Goal: Task Accomplishment & Management: Complete application form

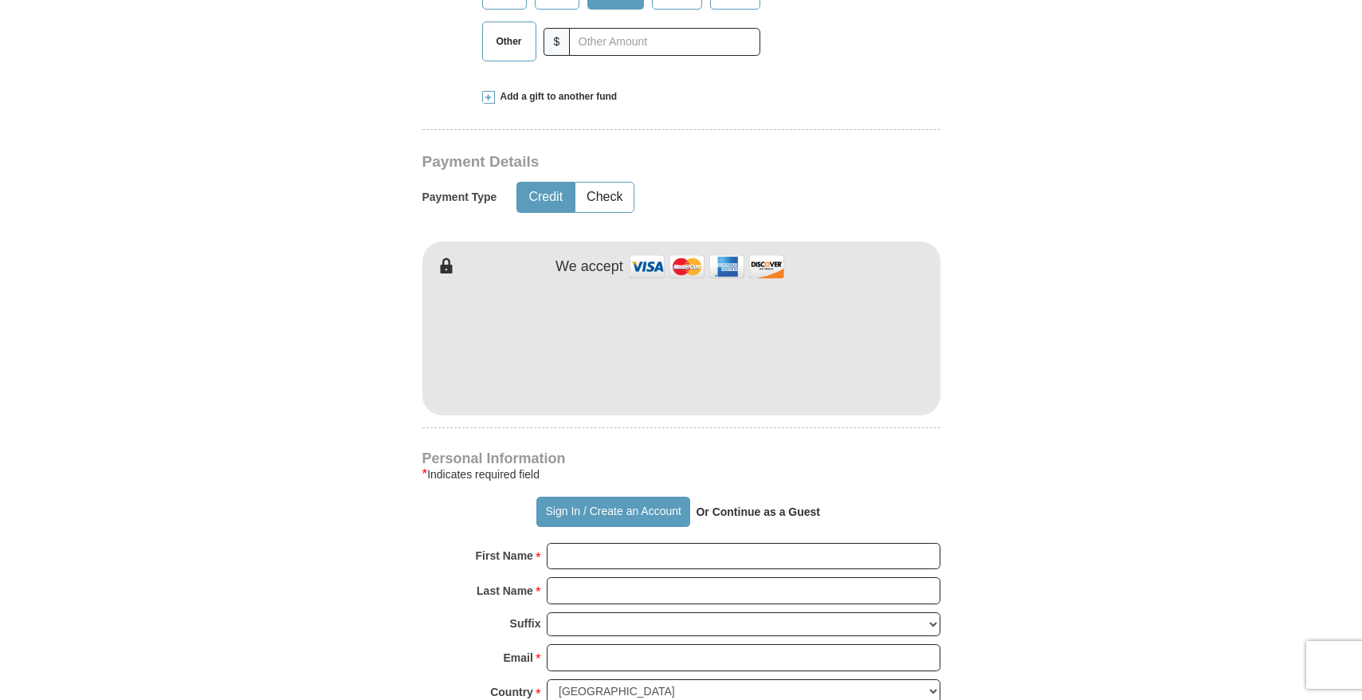
scroll to position [670, 0]
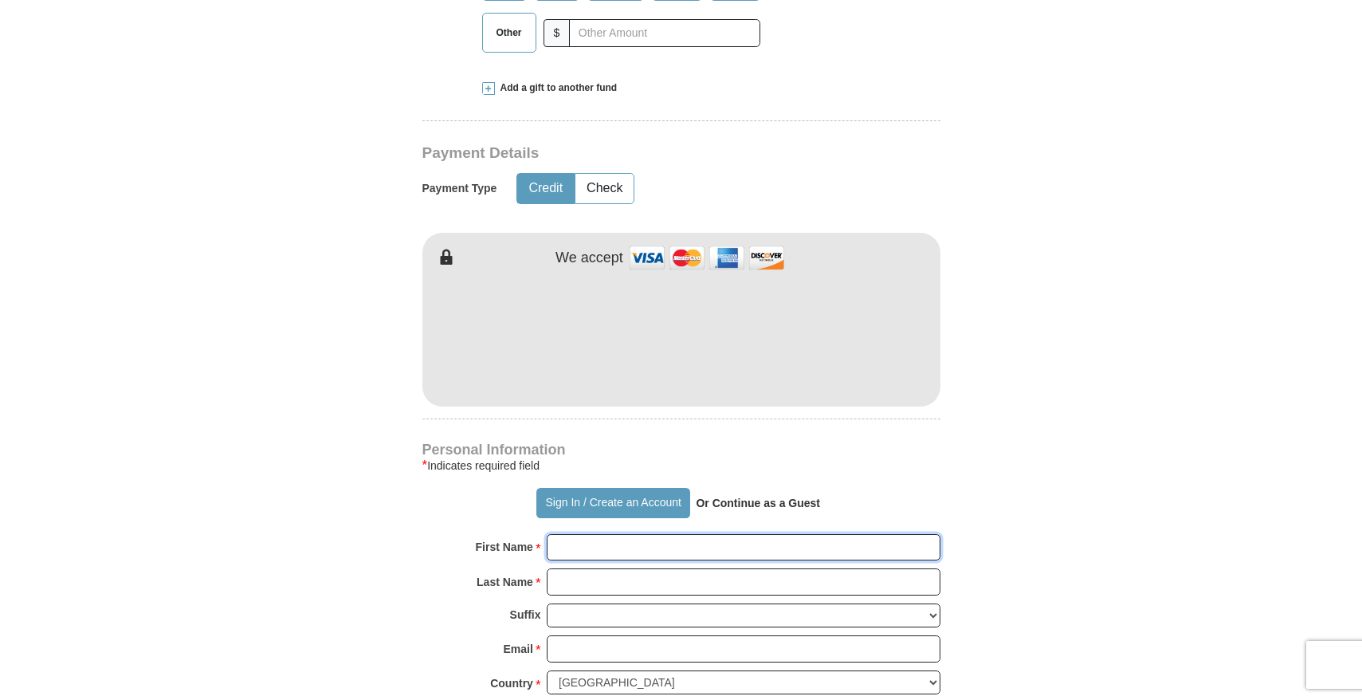
click at [589, 548] on input "First Name *" at bounding box center [744, 547] width 394 height 27
type input "[PERSON_NAME]"
click at [599, 581] on input "Last Name *" at bounding box center [744, 581] width 394 height 27
type input "Goolie Scindian"
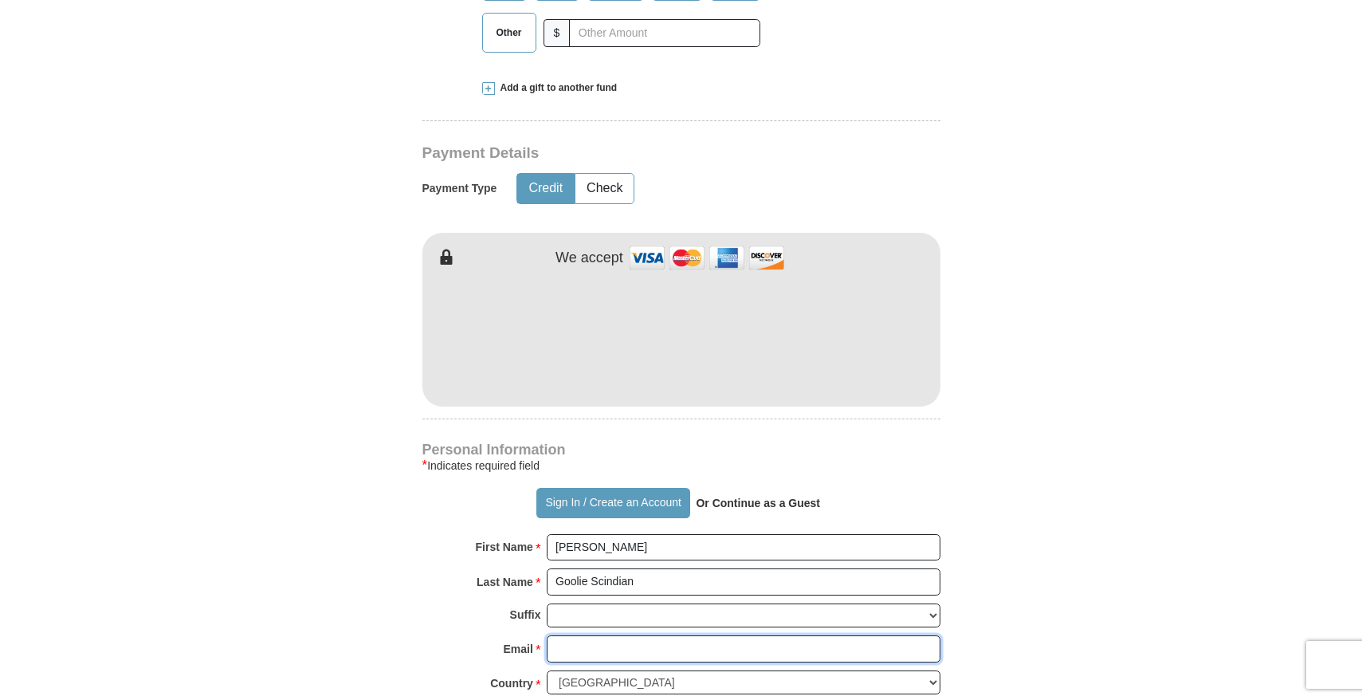
drag, startPoint x: 588, startPoint y: 646, endPoint x: 601, endPoint y: 654, distance: 15.7
click at [588, 646] on input "Email *" at bounding box center [744, 648] width 394 height 27
type input "[EMAIL_ADDRESS][DOMAIN_NAME]"
type input "[STREET_ADDRESS][PERSON_NAME]"
type input "[GEOGRAPHIC_DATA]"
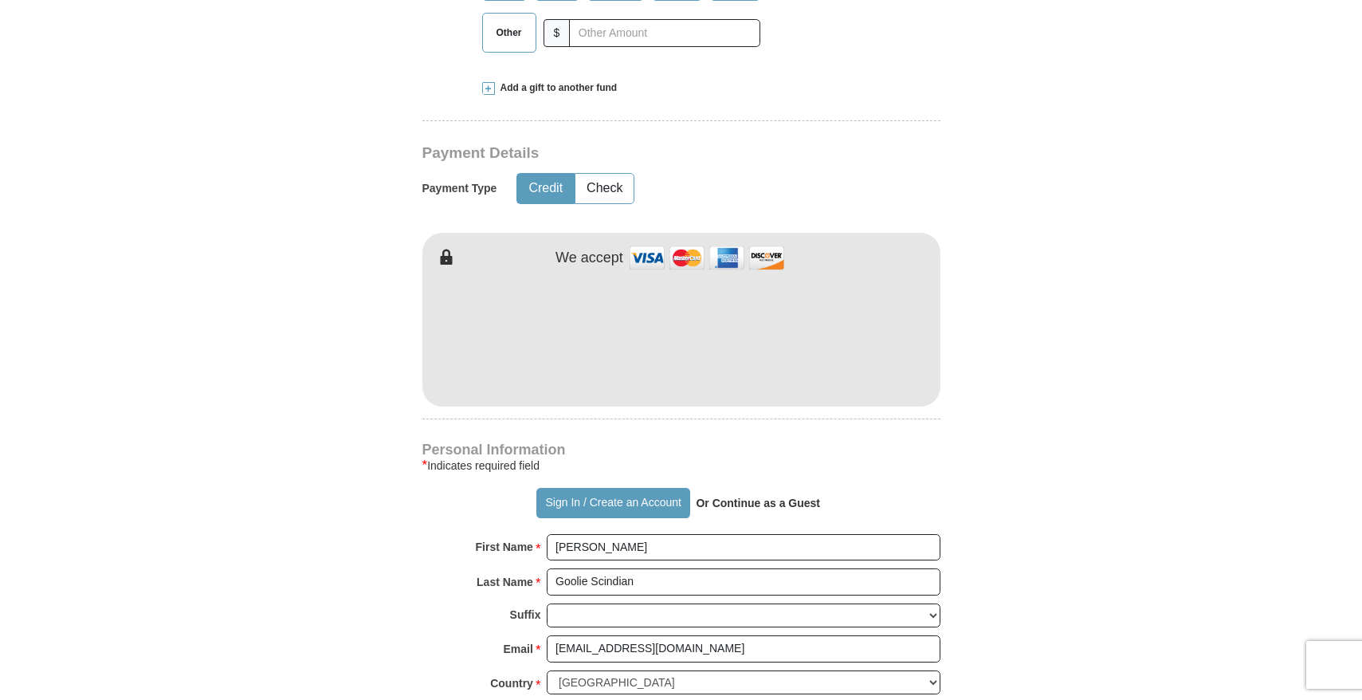
select select "NY"
type input "10314"
type input "6465523671"
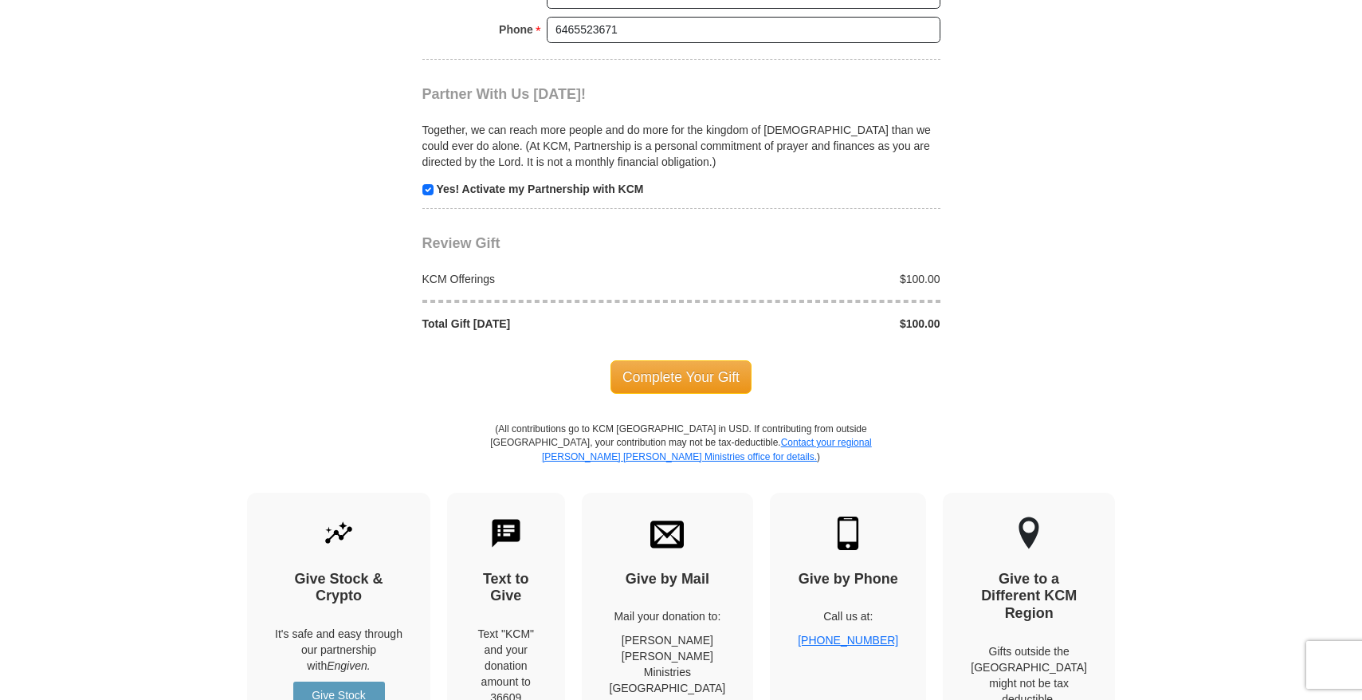
scroll to position [1531, 0]
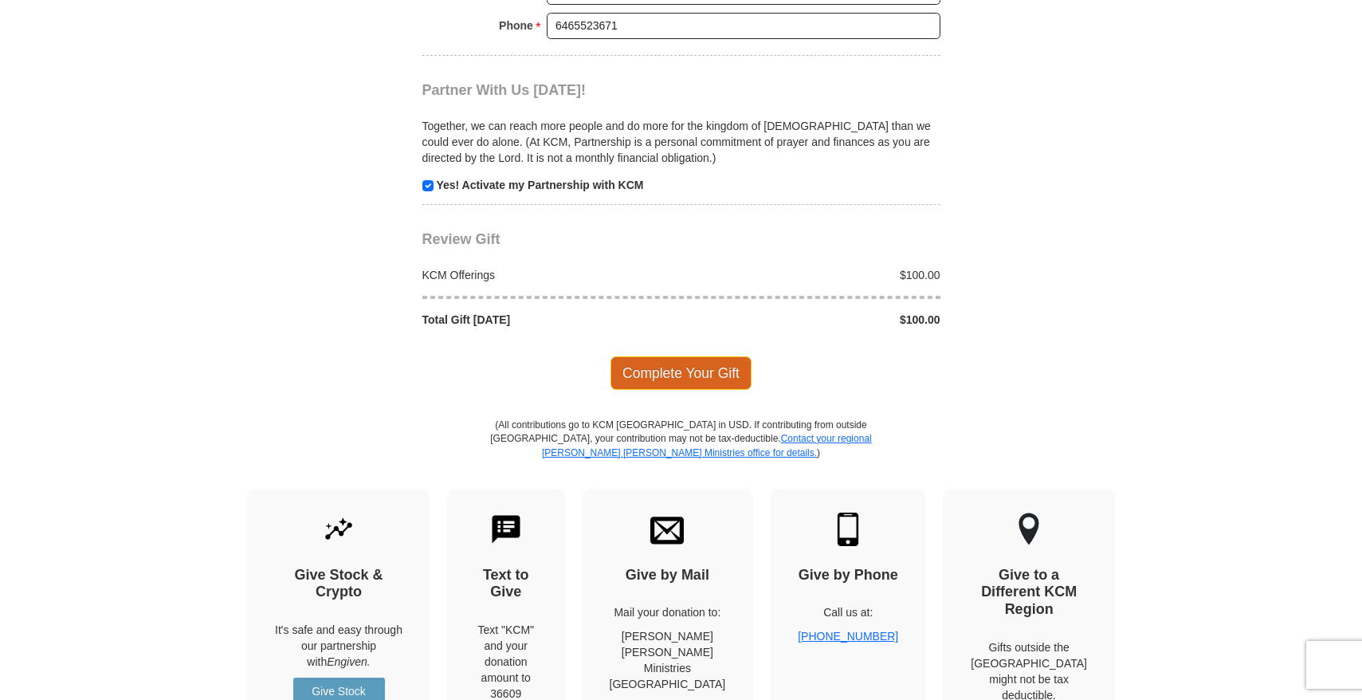
click at [706, 373] on span "Complete Your Gift" at bounding box center [681, 372] width 141 height 33
